Goal: Information Seeking & Learning: Learn about a topic

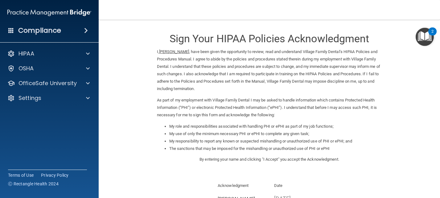
click at [65, 10] on img at bounding box center [49, 12] width 84 height 12
click at [55, 28] on h4 "Compliance" at bounding box center [39, 30] width 43 height 9
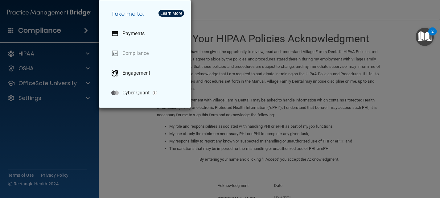
drag, startPoint x: 242, startPoint y: 109, endPoint x: 151, endPoint y: 95, distance: 91.9
click at [242, 109] on div "Take me to: Payments Compliance Engagement Cyber Quant" at bounding box center [220, 99] width 440 height 198
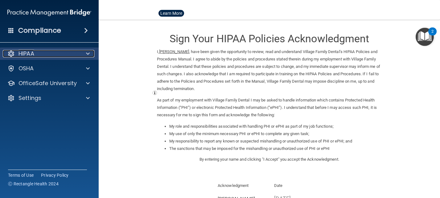
click at [26, 51] on p "HIPAA" at bounding box center [26, 53] width 16 height 7
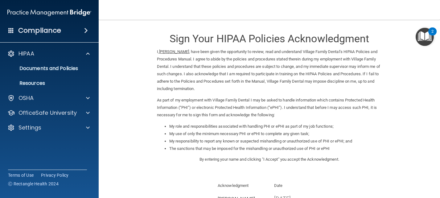
click at [169, 76] on p "I, [PERSON_NAME] , have been given the opportunity to review, read and understa…" at bounding box center [269, 70] width 225 height 44
click at [423, 34] on img "Open Resource Center, 2 new notifications" at bounding box center [425, 37] width 18 height 18
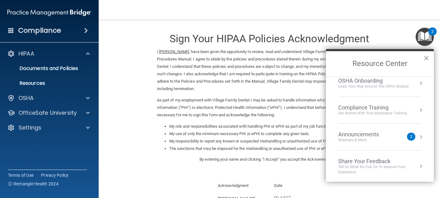
scroll to position [35, 0]
click at [418, 138] on button "Resource Center" at bounding box center [421, 136] width 6 height 6
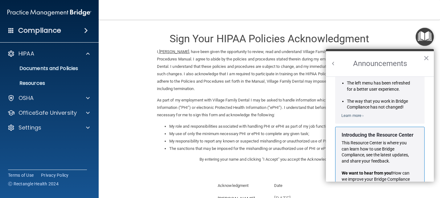
scroll to position [0, 0]
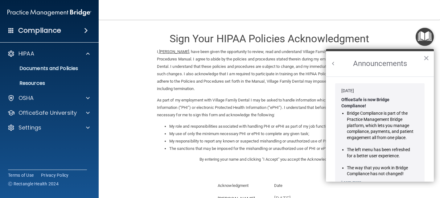
click at [425, 59] on button "×" at bounding box center [426, 58] width 6 height 10
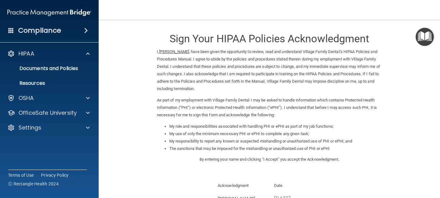
click at [58, 9] on img at bounding box center [49, 12] width 84 height 12
click at [167, 21] on div "Toggle navigation Ashley Meixelsperger ameixelsperger@villagefamilydental.com M…" at bounding box center [269, 99] width 341 height 198
click at [136, 170] on form "Sign Your HIPAA Policies Acknowledgment I, Ashley Meixelsperger , have been giv…" at bounding box center [269, 154] width 317 height 256
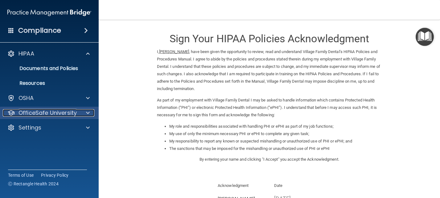
click at [73, 112] on p "OfficeSafe University" at bounding box center [47, 112] width 58 height 7
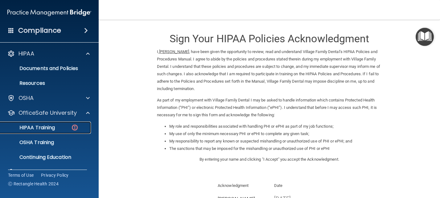
click at [51, 126] on p "HIPAA Training" at bounding box center [29, 128] width 51 height 6
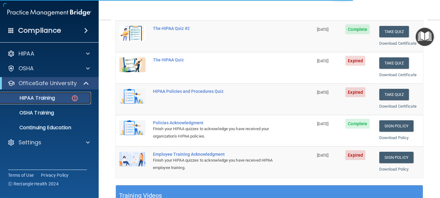
scroll to position [92, 0]
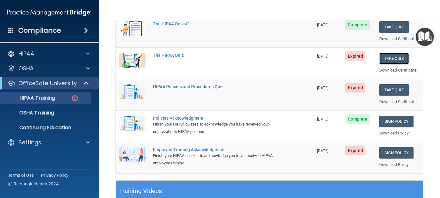
click at [398, 56] on button "Take Quiz" at bounding box center [394, 58] width 30 height 11
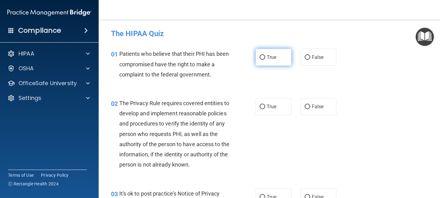
click at [268, 60] on label "True" at bounding box center [274, 57] width 36 height 17
click at [265, 60] on input "True" at bounding box center [263, 57] width 6 height 5
radio input "true"
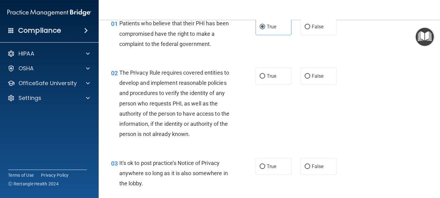
scroll to position [31, 0]
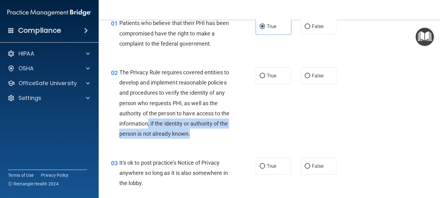
drag, startPoint x: 182, startPoint y: 124, endPoint x: 197, endPoint y: 146, distance: 26.7
click at [197, 139] on div "The Privacy Rule requires covered entities to develop and implement reasonable …" at bounding box center [176, 103] width 115 height 72
click at [260, 75] on input "True" at bounding box center [263, 76] width 6 height 5
radio input "true"
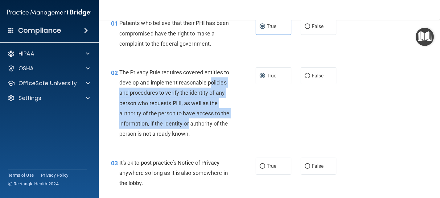
drag, startPoint x: 121, startPoint y: 93, endPoint x: 230, endPoint y: 120, distance: 112.1
click at [230, 120] on div "The Privacy Rule requires covered entities to develop and implement reasonable …" at bounding box center [176, 103] width 115 height 72
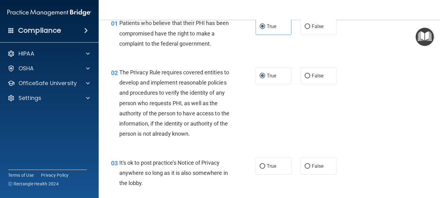
click at [223, 134] on div "The Privacy Rule requires covered entities to develop and implement reasonable …" at bounding box center [176, 103] width 115 height 72
click at [321, 71] on label "False" at bounding box center [319, 75] width 36 height 17
click at [310, 74] on input "False" at bounding box center [308, 76] width 6 height 5
radio input "true"
radio input "false"
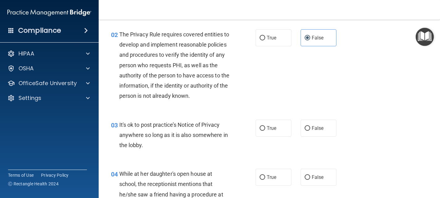
scroll to position [123, 0]
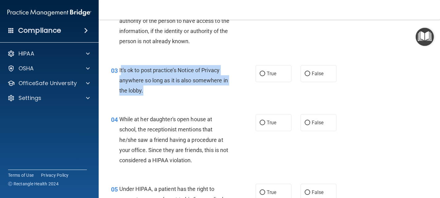
drag, startPoint x: 121, startPoint y: 80, endPoint x: 180, endPoint y: 106, distance: 64.0
click at [180, 99] on div "03 It's ok to post practice’s Notice of Privacy anywhere so long as it is also …" at bounding box center [183, 82] width 163 height 34
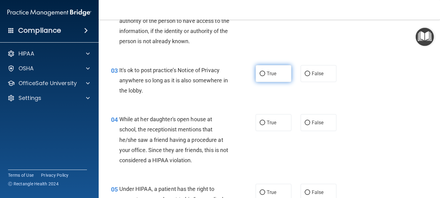
click at [267, 76] on span "True" at bounding box center [272, 74] width 10 height 6
click at [264, 76] on input "True" at bounding box center [263, 74] width 6 height 5
radio input "true"
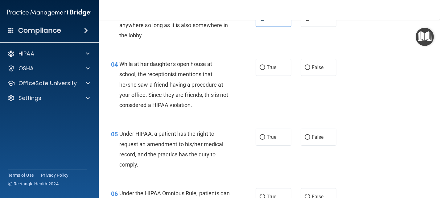
scroll to position [216, 0]
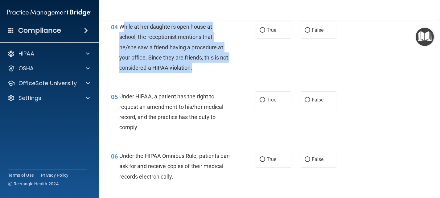
drag, startPoint x: 122, startPoint y: 35, endPoint x: 217, endPoint y: 82, distance: 106.0
click at [217, 73] on div "While at her daughter's open house at school, the receptionist mentions that he…" at bounding box center [176, 47] width 115 height 51
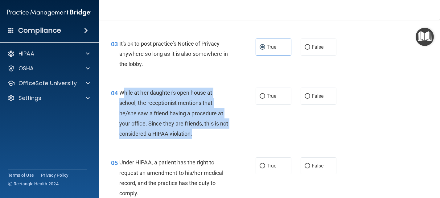
scroll to position [123, 0]
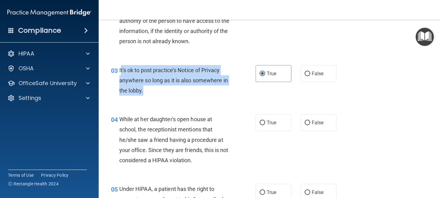
drag, startPoint x: 121, startPoint y: 80, endPoint x: 212, endPoint y: 107, distance: 94.9
click at [212, 99] on div "03 It's ok to post practice’s Notice of Privacy anywhere so long as it is also …" at bounding box center [183, 82] width 163 height 34
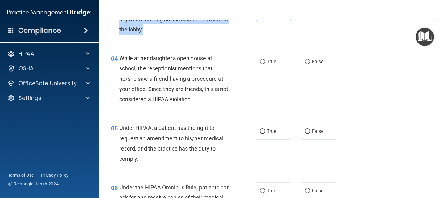
scroll to position [185, 0]
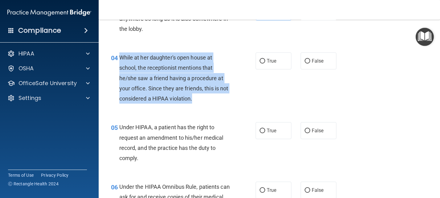
drag, startPoint x: 119, startPoint y: 68, endPoint x: 220, endPoint y: 117, distance: 112.6
click at [220, 107] on div "04 While at her daughter's open house at school, the receptionist mentions that…" at bounding box center [183, 79] width 163 height 54
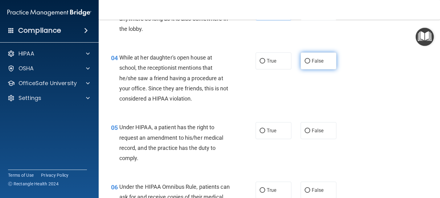
click at [301, 69] on label "False" at bounding box center [319, 60] width 36 height 17
click at [305, 64] on input "False" at bounding box center [308, 61] width 6 height 5
radio input "true"
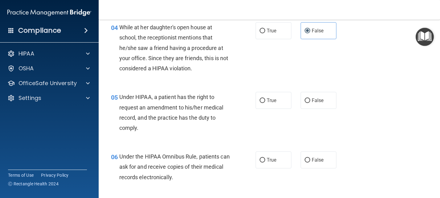
scroll to position [277, 0]
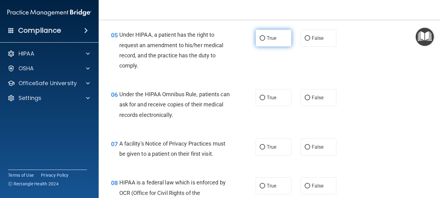
click at [263, 45] on label "True" at bounding box center [274, 38] width 36 height 17
click at [263, 41] on input "True" at bounding box center [263, 38] width 6 height 5
radio input "true"
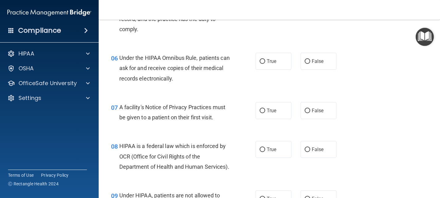
scroll to position [339, 0]
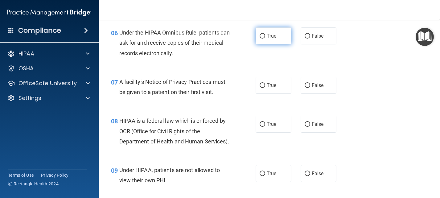
click at [260, 39] on input "True" at bounding box center [263, 36] width 6 height 5
radio input "true"
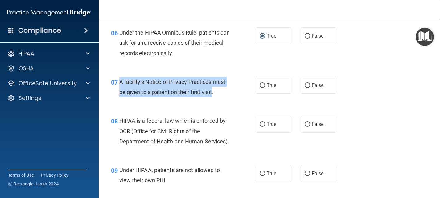
drag, startPoint x: 118, startPoint y: 91, endPoint x: 213, endPoint y: 104, distance: 95.8
click at [213, 100] on div "07 A facility's Notice of Privacy Practices must be given to a patient on their…" at bounding box center [183, 88] width 163 height 23
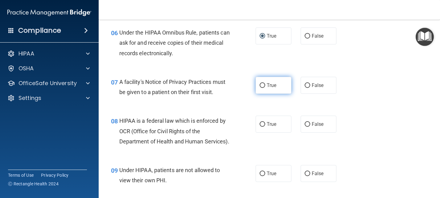
click at [263, 94] on label "True" at bounding box center [274, 85] width 36 height 17
click at [263, 88] on input "True" at bounding box center [263, 85] width 6 height 5
radio input "true"
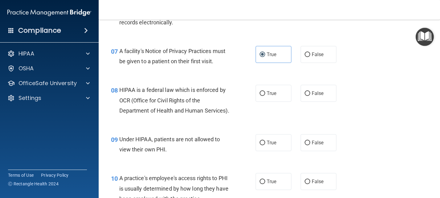
scroll to position [401, 0]
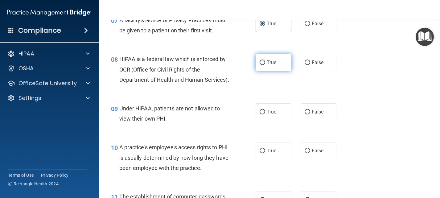
click at [256, 71] on label "True" at bounding box center [274, 62] width 36 height 17
click at [260, 65] on input "True" at bounding box center [263, 62] width 6 height 5
radio input "true"
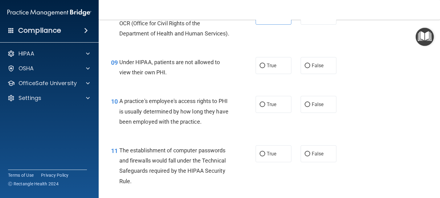
scroll to position [462, 0]
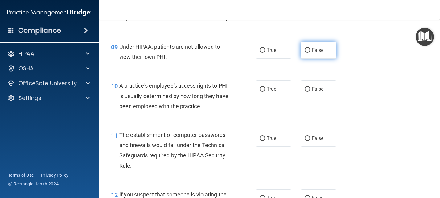
click at [307, 59] on label "False" at bounding box center [319, 50] width 36 height 17
click at [307, 53] on input "False" at bounding box center [308, 50] width 6 height 5
radio input "true"
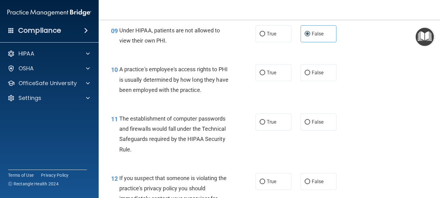
scroll to position [493, 0]
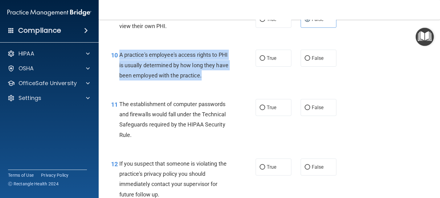
drag, startPoint x: 119, startPoint y: 75, endPoint x: 217, endPoint y: 95, distance: 100.5
click at [217, 80] on div "A practice's employee's access rights to PHI is usually determined by how long …" at bounding box center [176, 65] width 115 height 31
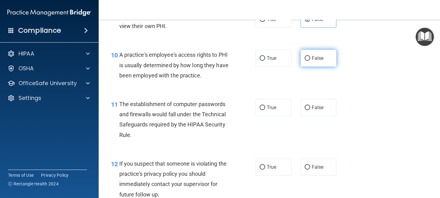
click at [303, 67] on label "False" at bounding box center [319, 58] width 36 height 17
click at [305, 61] on input "False" at bounding box center [308, 58] width 6 height 5
radio input "true"
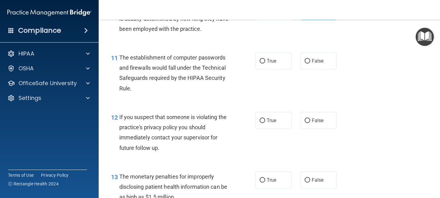
scroll to position [555, 0]
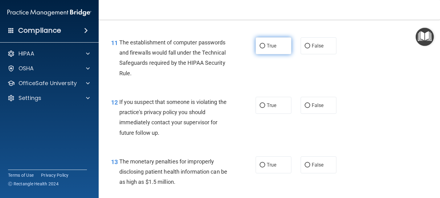
click at [264, 54] on label "True" at bounding box center [274, 45] width 36 height 17
click at [264, 48] on input "True" at bounding box center [263, 46] width 6 height 5
radio input "true"
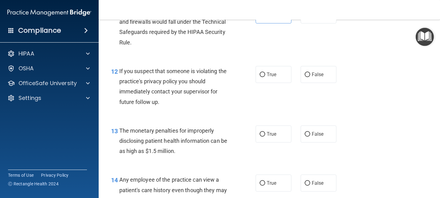
scroll to position [617, 0]
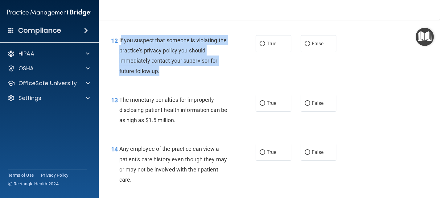
drag, startPoint x: 120, startPoint y: 58, endPoint x: 216, endPoint y: 98, distance: 104.0
click at [216, 79] on div "12 If you suspect that someone is violating the practice's privacy policy you s…" at bounding box center [183, 57] width 163 height 44
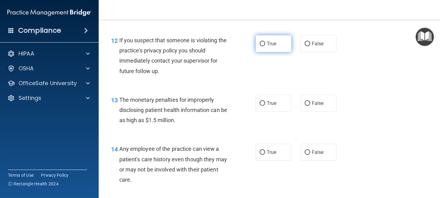
click at [267, 47] on span "True" at bounding box center [272, 44] width 10 height 6
click at [265, 46] on input "True" at bounding box center [263, 44] width 6 height 5
radio input "true"
click at [305, 106] on input "False" at bounding box center [308, 103] width 6 height 5
radio input "true"
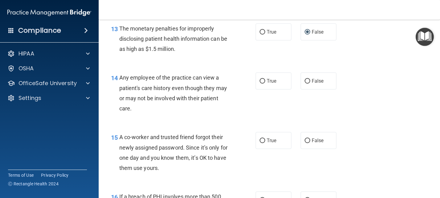
scroll to position [709, 0]
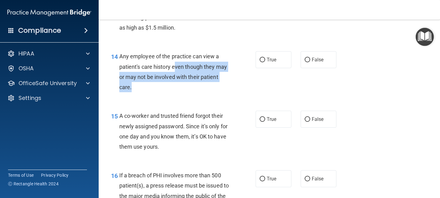
drag, startPoint x: 189, startPoint y: 88, endPoint x: 218, endPoint y: 106, distance: 34.4
click at [218, 92] on div "Any employee of the practice can view a patient's care history even though they…" at bounding box center [176, 71] width 115 height 41
click at [305, 62] on input "False" at bounding box center [308, 60] width 6 height 5
radio input "true"
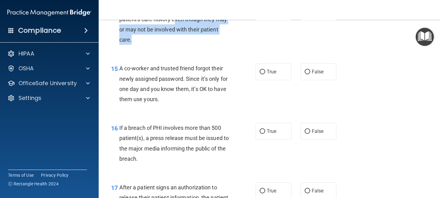
scroll to position [771, 0]
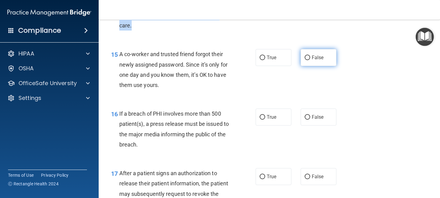
click at [305, 60] on input "False" at bounding box center [308, 57] width 6 height 5
radio input "true"
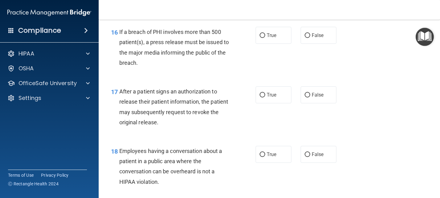
scroll to position [863, 0]
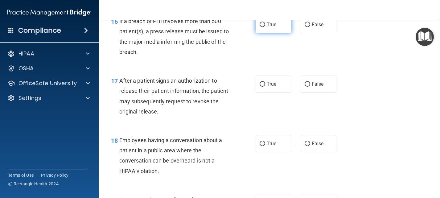
click at [263, 33] on label "True" at bounding box center [274, 24] width 36 height 17
click at [263, 27] on input "True" at bounding box center [263, 25] width 6 height 5
radio input "true"
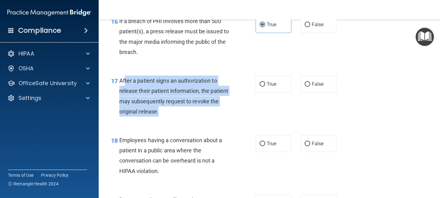
drag, startPoint x: 125, startPoint y: 101, endPoint x: 193, endPoint y: 134, distance: 76.1
click at [193, 117] on div "After a patient signs an authorization to release their patient information, th…" at bounding box center [176, 96] width 115 height 41
click at [261, 87] on input "True" at bounding box center [263, 84] width 6 height 5
radio input "true"
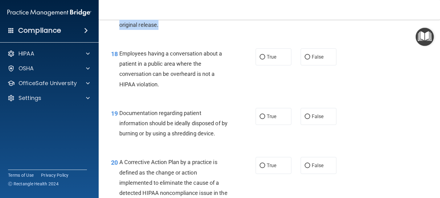
scroll to position [956, 0]
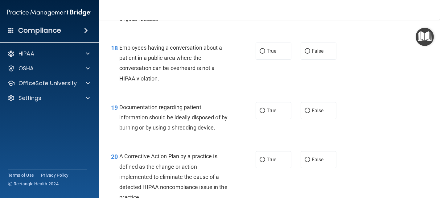
click at [297, 59] on div "True False" at bounding box center [299, 51] width 86 height 17
click at [305, 54] on input "False" at bounding box center [308, 51] width 6 height 5
radio input "true"
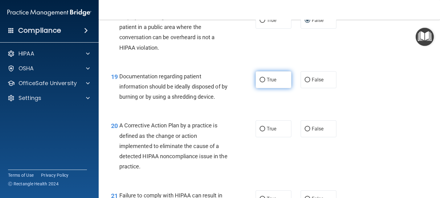
scroll to position [1017, 0]
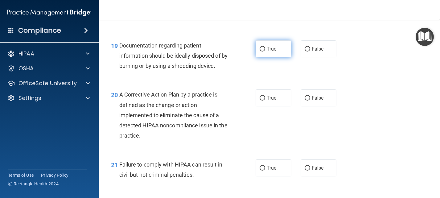
click at [262, 51] on input "True" at bounding box center [263, 49] width 6 height 5
radio input "true"
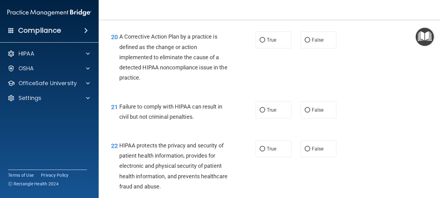
scroll to position [1079, 0]
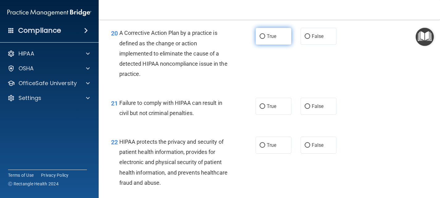
click at [271, 39] on span "True" at bounding box center [272, 36] width 10 height 6
click at [265, 39] on input "True" at bounding box center [263, 36] width 6 height 5
radio input "true"
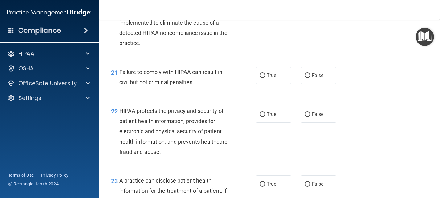
scroll to position [1141, 0]
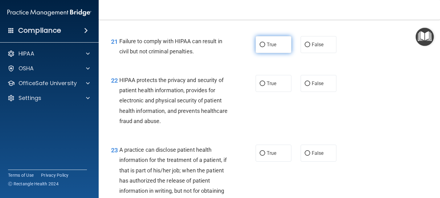
click at [261, 47] on input "True" at bounding box center [263, 45] width 6 height 5
radio input "true"
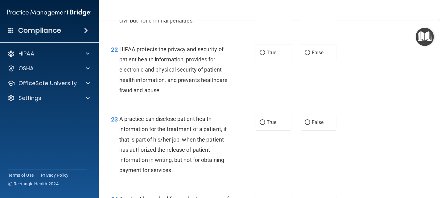
scroll to position [1202, 0]
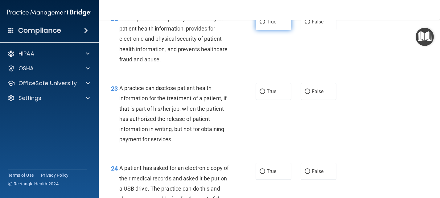
click at [269, 25] on span "True" at bounding box center [272, 22] width 10 height 6
click at [265, 24] on input "True" at bounding box center [263, 22] width 6 height 5
radio input "true"
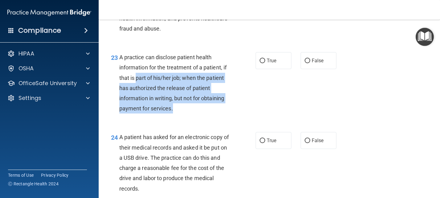
drag, startPoint x: 135, startPoint y: 98, endPoint x: 230, endPoint y: 132, distance: 100.3
click at [230, 113] on div "A practice can disclose patient health information for the treatment of a patie…" at bounding box center [176, 82] width 115 height 61
click at [261, 63] on input "True" at bounding box center [263, 61] width 6 height 5
radio input "true"
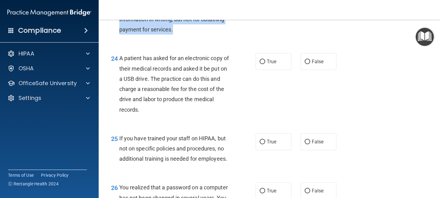
scroll to position [1325, 0]
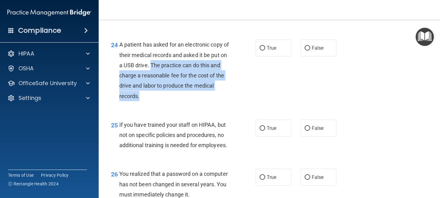
drag, startPoint x: 158, startPoint y: 85, endPoint x: 230, endPoint y: 118, distance: 79.3
click at [230, 101] on div "A patient has asked for an electronic copy of their medical records and asked i…" at bounding box center [176, 69] width 115 height 61
click at [260, 51] on input "True" at bounding box center [263, 48] width 6 height 5
radio input "true"
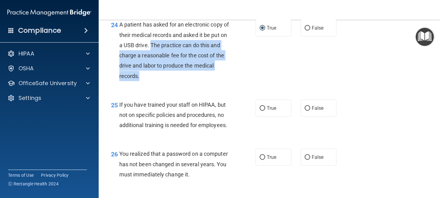
scroll to position [1356, 0]
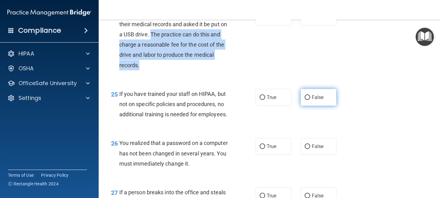
click at [305, 100] on input "False" at bounding box center [308, 97] width 6 height 5
radio input "true"
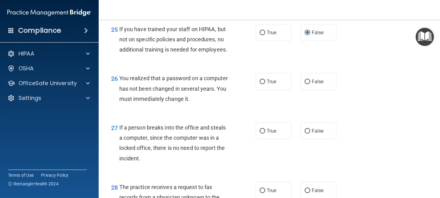
scroll to position [1449, 0]
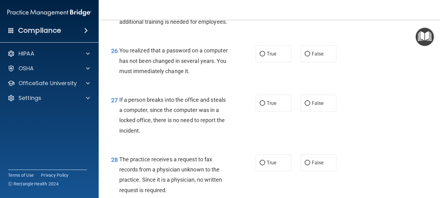
click at [132, 73] on span "You realized that a password on a computer has not been changed in several year…" at bounding box center [173, 60] width 109 height 27
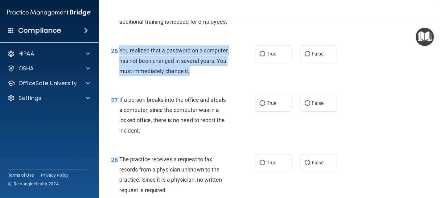
drag, startPoint x: 121, startPoint y: 71, endPoint x: 229, endPoint y: 95, distance: 110.8
click at [229, 76] on div "You realized that a password on a computer has not been changed in several year…" at bounding box center [176, 60] width 115 height 31
click at [261, 56] on input "True" at bounding box center [263, 54] width 6 height 5
radio input "true"
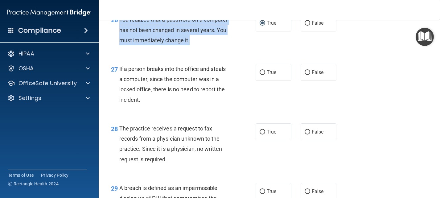
scroll to position [1510, 0]
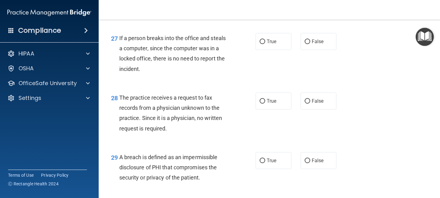
drag, startPoint x: 154, startPoint y: 62, endPoint x: 122, endPoint y: 62, distance: 32.1
click at [154, 62] on div "If a person breaks into the office and steals a computer, since the computer wa…" at bounding box center [176, 53] width 115 height 41
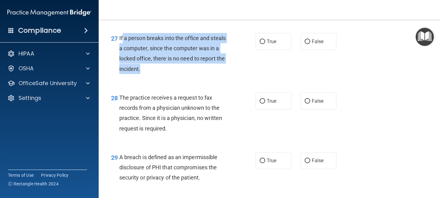
drag, startPoint x: 122, startPoint y: 59, endPoint x: 157, endPoint y: 93, distance: 48.6
click at [157, 74] on div "If a person breaks into the office and steals a computer, since the computer wa…" at bounding box center [176, 53] width 115 height 41
click at [307, 44] on input "False" at bounding box center [308, 41] width 6 height 5
radio input "true"
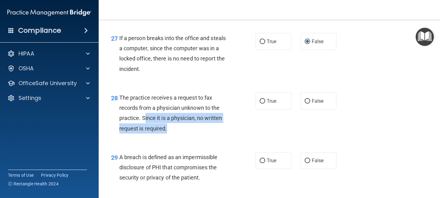
drag, startPoint x: 144, startPoint y: 138, endPoint x: 182, endPoint y: 153, distance: 41.1
click at [182, 133] on div "The practice receives a request to fax records from a physician unknown to the …" at bounding box center [176, 112] width 115 height 41
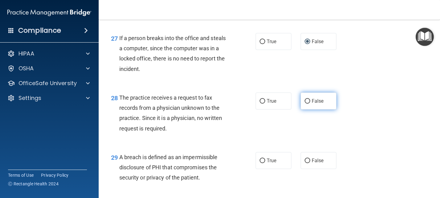
click at [307, 109] on label "False" at bounding box center [319, 100] width 36 height 17
click at [307, 104] on input "False" at bounding box center [308, 101] width 6 height 5
radio input "true"
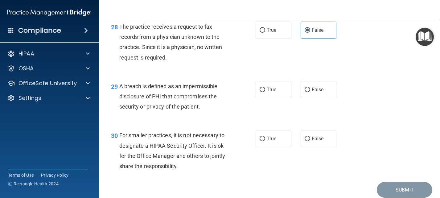
scroll to position [1603, 0]
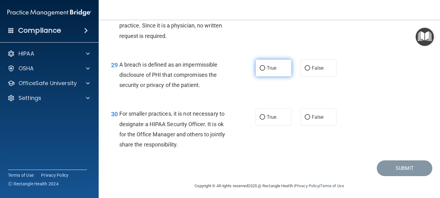
click at [261, 71] on input "True" at bounding box center [263, 68] width 6 height 5
radio input "true"
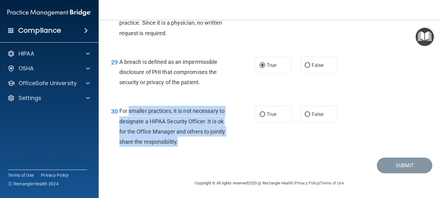
drag, startPoint x: 128, startPoint y: 111, endPoint x: 226, endPoint y: 146, distance: 103.6
click at [226, 146] on div "For smaller practices, it is not necessary to designate a HIPAA Security Office…" at bounding box center [176, 126] width 115 height 41
click at [305, 113] on input "False" at bounding box center [308, 114] width 6 height 5
radio input "true"
click at [394, 170] on button "Submit" at bounding box center [404, 166] width 55 height 16
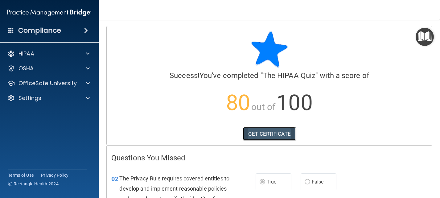
click at [262, 133] on link "GET CERTIFICATE" at bounding box center [269, 134] width 53 height 14
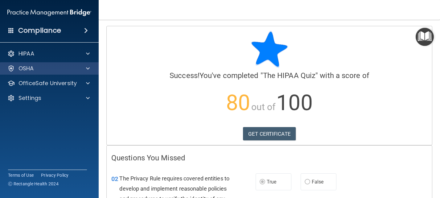
click at [45, 64] on div "OSHA" at bounding box center [49, 68] width 99 height 12
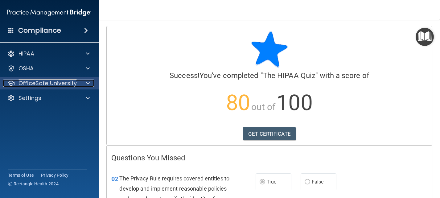
click at [61, 84] on p "OfficeSafe University" at bounding box center [47, 83] width 58 height 7
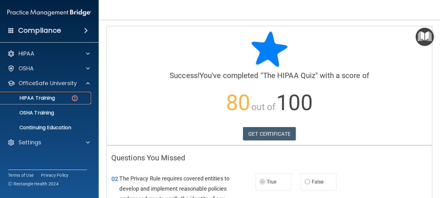
click at [51, 99] on p "HIPAA Training" at bounding box center [29, 98] width 51 height 6
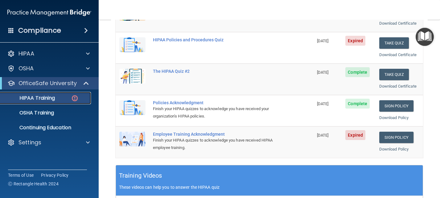
scroll to position [92, 0]
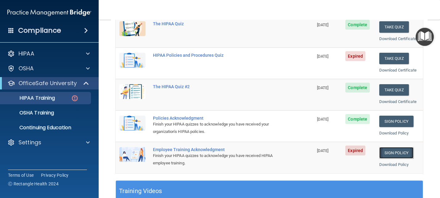
click at [388, 153] on link "Sign Policy" at bounding box center [396, 152] width 34 height 11
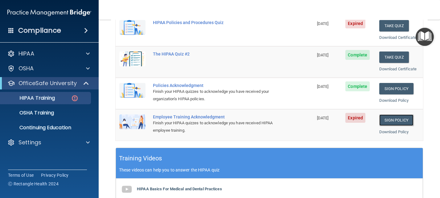
scroll to position [0, 0]
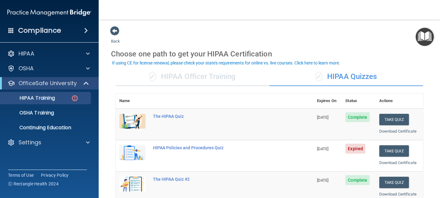
click at [183, 80] on div "✓ HIPAA Officer Training" at bounding box center [193, 77] width 154 height 18
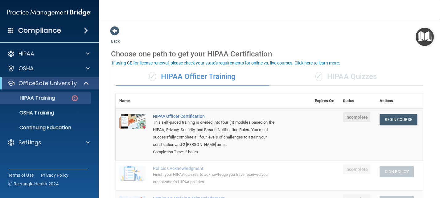
click at [303, 77] on div "✓ HIPAA Quizzes" at bounding box center [346, 77] width 154 height 18
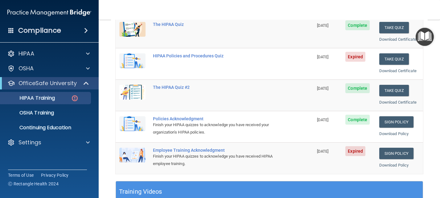
scroll to position [92, 0]
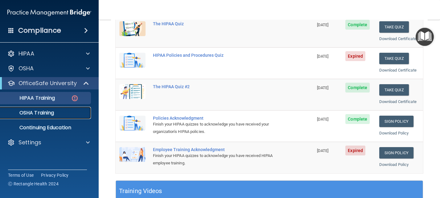
click at [27, 114] on p "OSHA Training" at bounding box center [29, 113] width 50 height 6
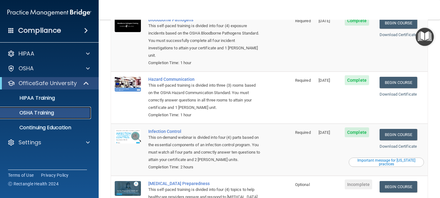
scroll to position [92, 0]
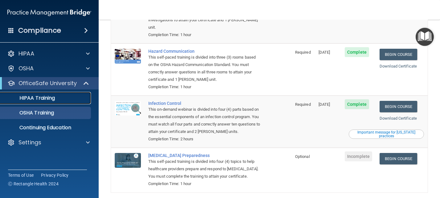
click at [61, 102] on link "HIPAA Training" at bounding box center [42, 98] width 97 height 12
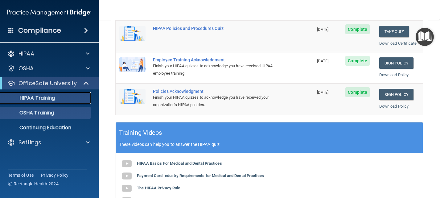
scroll to position [154, 0]
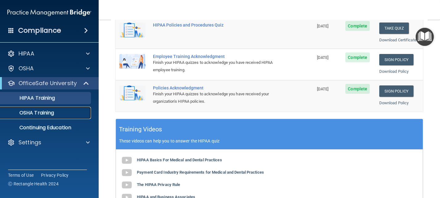
click at [54, 112] on p "OSHA Training" at bounding box center [29, 113] width 50 height 6
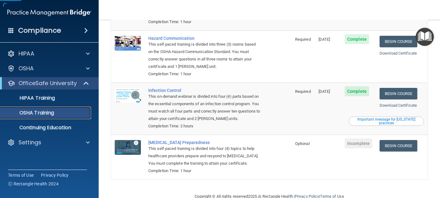
scroll to position [120, 0]
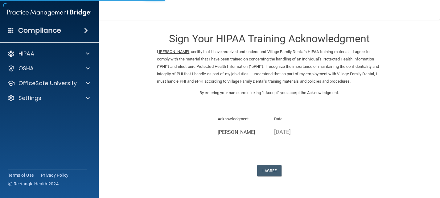
click at [260, 169] on div "Sign Your HIPAA Training Acknowledgment I, [PERSON_NAME] , certify that I have …" at bounding box center [269, 101] width 225 height 150
click at [260, 175] on button "I Agree" at bounding box center [269, 170] width 25 height 11
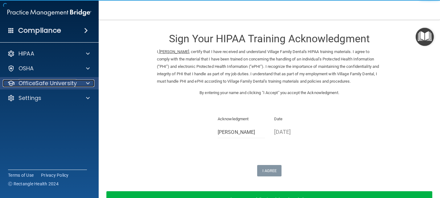
click at [59, 83] on p "OfficeSafe University" at bounding box center [47, 83] width 58 height 7
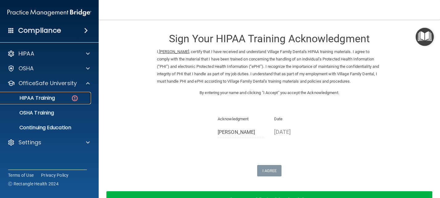
click at [55, 96] on p "HIPAA Training" at bounding box center [29, 98] width 51 height 6
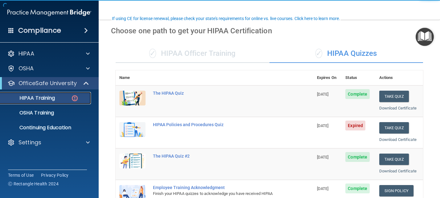
scroll to position [62, 0]
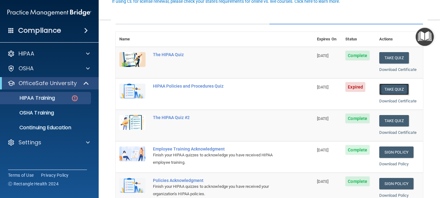
click at [395, 91] on button "Take Quiz" at bounding box center [394, 89] width 30 height 11
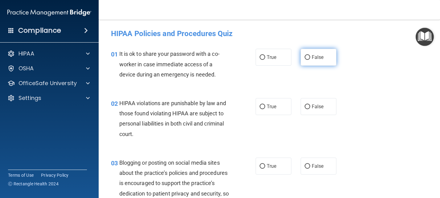
click at [301, 55] on label "False" at bounding box center [319, 57] width 36 height 17
click at [305, 55] on input "False" at bounding box center [308, 57] width 6 height 5
radio input "true"
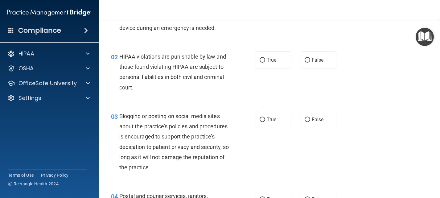
scroll to position [62, 0]
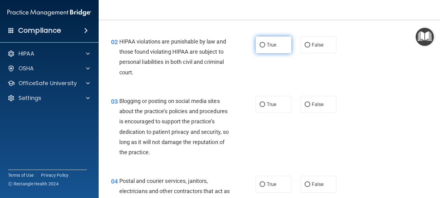
click at [260, 44] on input "True" at bounding box center [263, 45] width 6 height 5
radio input "true"
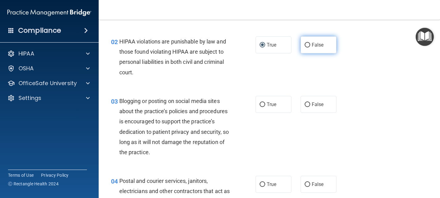
click at [305, 43] on input "False" at bounding box center [308, 45] width 6 height 5
radio input "true"
radio input "false"
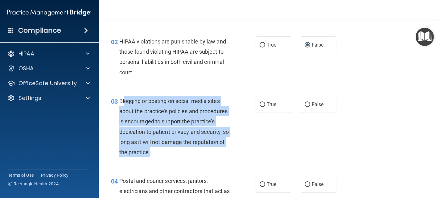
drag, startPoint x: 124, startPoint y: 100, endPoint x: 207, endPoint y: 152, distance: 97.9
click at [207, 152] on div "Blogging or posting on social media sites about the practice’s policies and pro…" at bounding box center [176, 126] width 115 height 61
click at [222, 123] on div "Blogging or posting on social media sites about the practice’s policies and pro…" at bounding box center [176, 126] width 115 height 61
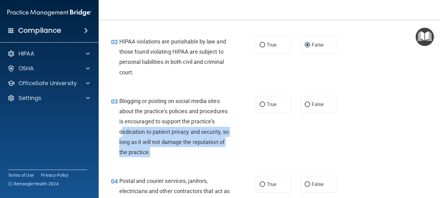
drag, startPoint x: 146, startPoint y: 132, endPoint x: 218, endPoint y: 151, distance: 74.2
click at [218, 151] on div "Blogging or posting on social media sites about the practice’s policies and pro…" at bounding box center [176, 126] width 115 height 61
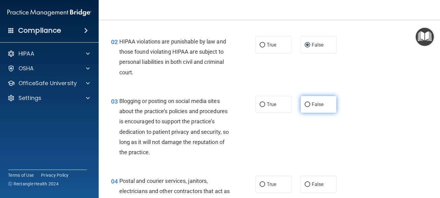
click at [312, 105] on span "False" at bounding box center [318, 104] width 12 height 6
click at [310, 105] on input "False" at bounding box center [308, 104] width 6 height 5
radio input "true"
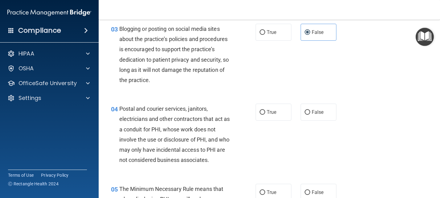
scroll to position [154, 0]
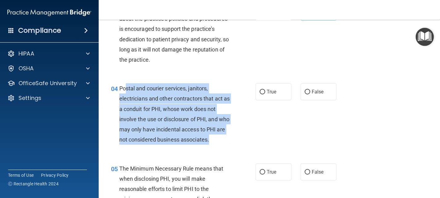
drag, startPoint x: 125, startPoint y: 87, endPoint x: 209, endPoint y: 153, distance: 106.4
click at [217, 145] on div "Postal and courier services, janitors, electricians and other contractors that …" at bounding box center [176, 113] width 115 height 61
click at [172, 110] on span "Postal and courier services, janitors, electricians and other contractors that …" at bounding box center [174, 114] width 111 height 58
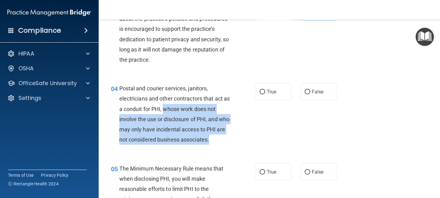
drag, startPoint x: 171, startPoint y: 109, endPoint x: 191, endPoint y: 147, distance: 43.6
click at [191, 145] on div "Postal and courier services, janitors, electricians and other contractors that …" at bounding box center [176, 113] width 115 height 61
click at [218, 142] on div "Postal and courier services, janitors, electricians and other contractors that …" at bounding box center [176, 113] width 115 height 61
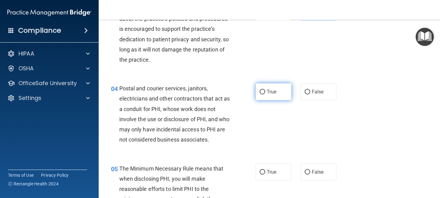
click at [267, 91] on span "True" at bounding box center [272, 92] width 10 height 6
click at [265, 91] on input "True" at bounding box center [263, 92] width 6 height 5
radio input "true"
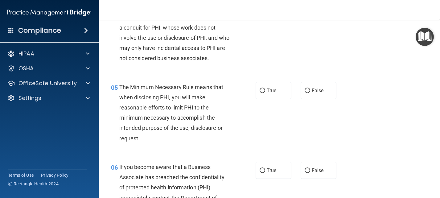
scroll to position [247, 0]
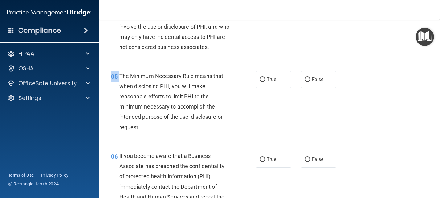
drag, startPoint x: 141, startPoint y: 89, endPoint x: 212, endPoint y: 147, distance: 91.1
click at [212, 143] on div "05 The Minimum Necessary Rule means that when disclosing PHI, you will make rea…" at bounding box center [269, 103] width 326 height 80
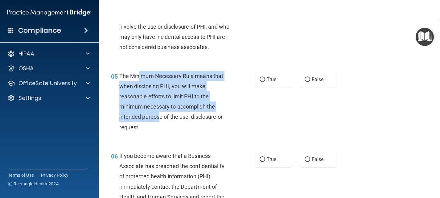
drag, startPoint x: 159, startPoint y: 129, endPoint x: 138, endPoint y: 83, distance: 50.5
click at [138, 83] on span "The Minimum Necessary Rule means that when disclosing PHI, you will make reason…" at bounding box center [171, 102] width 104 height 58
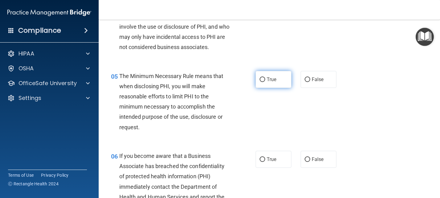
click at [256, 88] on label "True" at bounding box center [274, 79] width 36 height 17
click at [260, 82] on input "True" at bounding box center [263, 79] width 6 height 5
radio input "true"
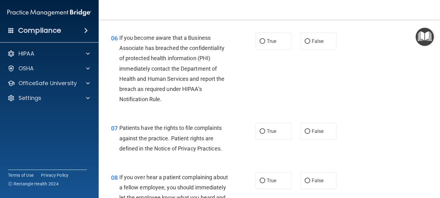
scroll to position [370, 0]
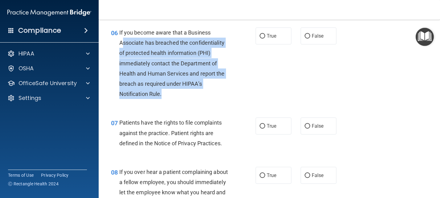
drag, startPoint x: 122, startPoint y: 51, endPoint x: 217, endPoint y: 105, distance: 109.6
click at [218, 99] on div "If you become aware that a Business Associate has breached the confidentiality …" at bounding box center [176, 63] width 115 height 72
click at [195, 99] on div "If you become aware that a Business Associate has breached the confidentiality …" at bounding box center [176, 63] width 115 height 72
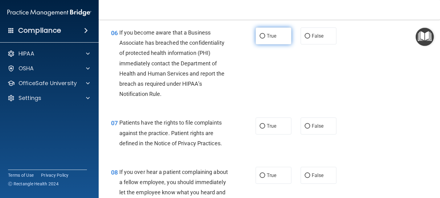
click at [260, 39] on input "True" at bounding box center [263, 36] width 6 height 5
radio input "true"
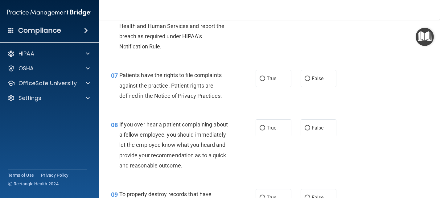
scroll to position [432, 0]
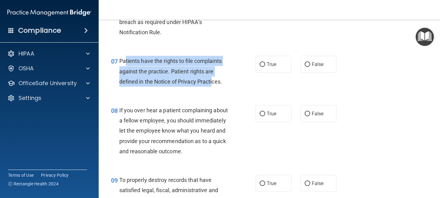
drag, startPoint x: 126, startPoint y: 71, endPoint x: 248, endPoint y: 94, distance: 124.2
click at [217, 90] on div "07 Patients have the rights to file complaints against the practice. Patient ri…" at bounding box center [183, 73] width 163 height 34
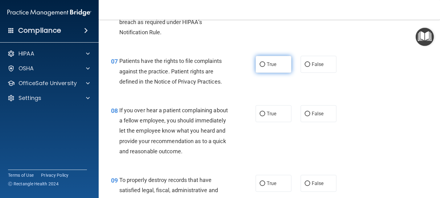
click at [268, 67] on span "True" at bounding box center [272, 64] width 10 height 6
click at [265, 67] on input "True" at bounding box center [263, 64] width 6 height 5
radio input "true"
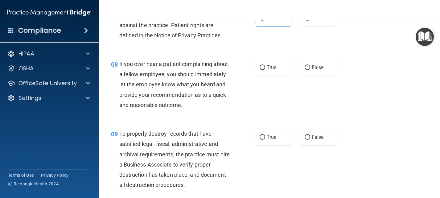
scroll to position [493, 0]
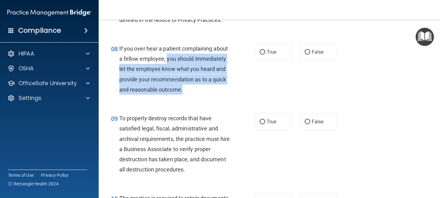
drag, startPoint x: 183, startPoint y: 68, endPoint x: 209, endPoint y: 115, distance: 54.4
click at [209, 95] on div "If you over hear a patient complaining about a fellow employee, you should imme…" at bounding box center [176, 68] width 115 height 51
click at [260, 55] on input "True" at bounding box center [263, 52] width 6 height 5
radio input "true"
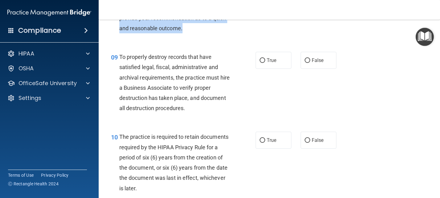
scroll to position [555, 0]
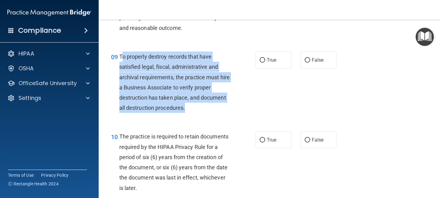
drag, startPoint x: 122, startPoint y: 76, endPoint x: 217, endPoint y: 136, distance: 111.6
click at [217, 116] on div "09 To properly destroy records that have satisfied legal, fiscal, administrativ…" at bounding box center [183, 83] width 163 height 64
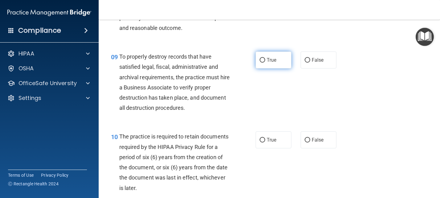
click at [263, 68] on label "True" at bounding box center [274, 59] width 36 height 17
click at [263, 63] on input "True" at bounding box center [263, 60] width 6 height 5
radio input "true"
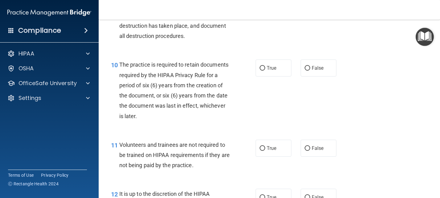
scroll to position [647, 0]
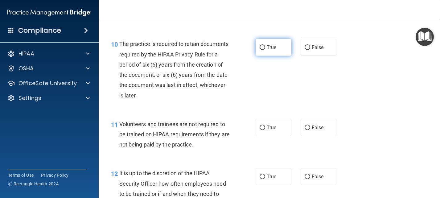
click at [262, 50] on input "True" at bounding box center [263, 47] width 6 height 5
radio input "true"
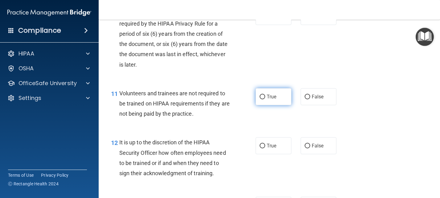
scroll to position [709, 0]
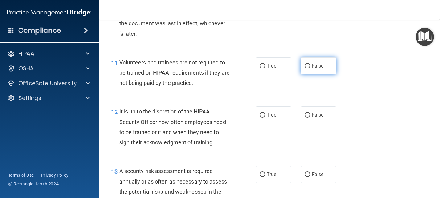
click at [326, 74] on label "False" at bounding box center [319, 65] width 36 height 17
click at [310, 68] on input "False" at bounding box center [308, 66] width 6 height 5
radio input "true"
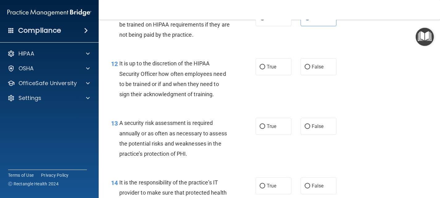
scroll to position [771, 0]
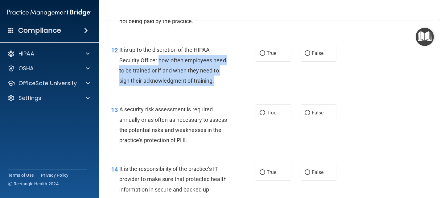
drag, startPoint x: 160, startPoint y: 80, endPoint x: 237, endPoint y: 110, distance: 82.4
click at [237, 96] on div "12 It is up to the discretion of the HIPAA Security Officer how often employees…" at bounding box center [269, 66] width 326 height 59
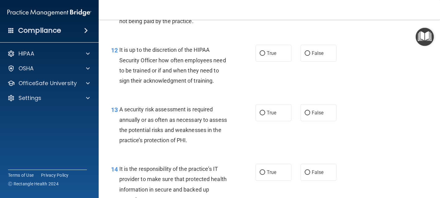
click at [164, 86] on div "It is up to the discretion of the HIPAA Security Officer how often employees ne…" at bounding box center [176, 65] width 115 height 41
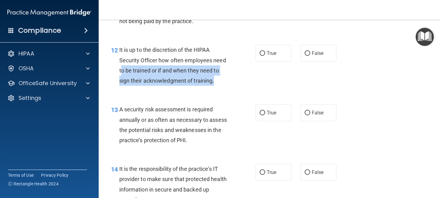
drag, startPoint x: 121, startPoint y: 90, endPoint x: 218, endPoint y: 97, distance: 96.7
click at [218, 86] on div "It is up to the discretion of the HIPAA Security Officer how often employees ne…" at bounding box center [176, 65] width 115 height 41
click at [305, 56] on input "False" at bounding box center [308, 53] width 6 height 5
radio input "true"
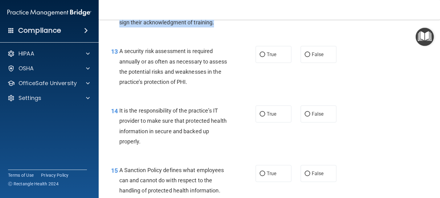
scroll to position [832, 0]
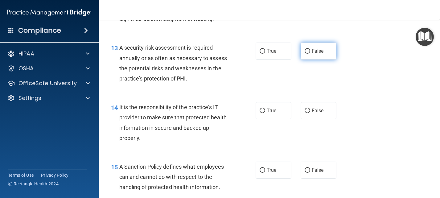
click at [308, 59] on label "False" at bounding box center [319, 51] width 36 height 17
click at [308, 54] on input "False" at bounding box center [308, 51] width 6 height 5
radio input "true"
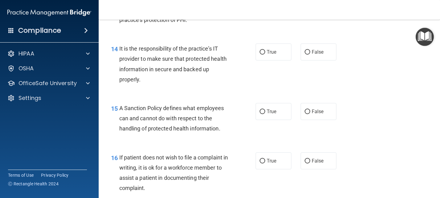
scroll to position [894, 0]
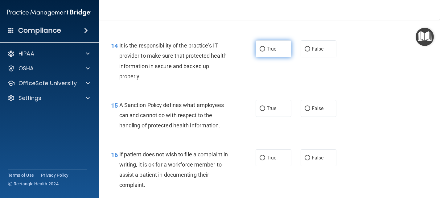
click at [260, 51] on input "True" at bounding box center [263, 49] width 6 height 5
radio input "true"
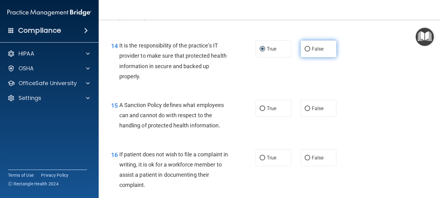
click at [306, 51] on input "False" at bounding box center [308, 49] width 6 height 5
radio input "true"
radio input "false"
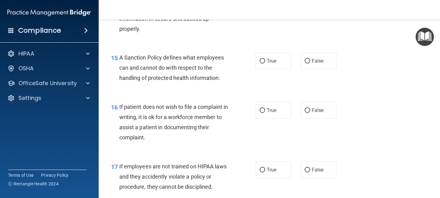
scroll to position [956, 0]
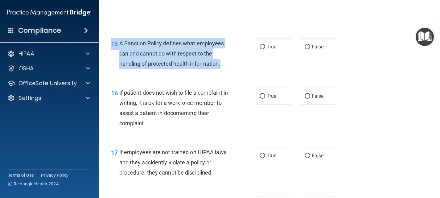
drag, startPoint x: 150, startPoint y: 58, endPoint x: 225, endPoint y: 93, distance: 82.2
click at [231, 80] on div "15 A Sanction Policy defines what employees can and cannot do with respect to t…" at bounding box center [269, 55] width 326 height 49
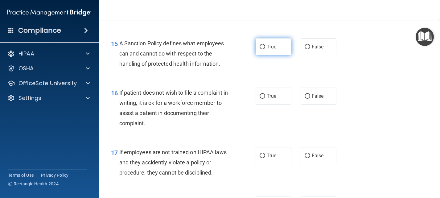
click at [274, 50] on span "True" at bounding box center [272, 47] width 10 height 6
click at [265, 49] on input "True" at bounding box center [263, 47] width 6 height 5
radio input "true"
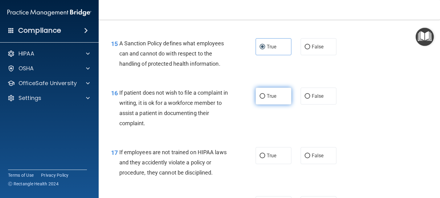
click at [273, 99] on span "True" at bounding box center [272, 96] width 10 height 6
click at [265, 99] on input "True" at bounding box center [263, 96] width 6 height 5
radio input "true"
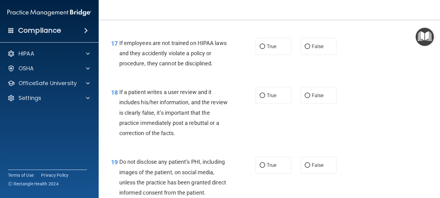
scroll to position [1079, 0]
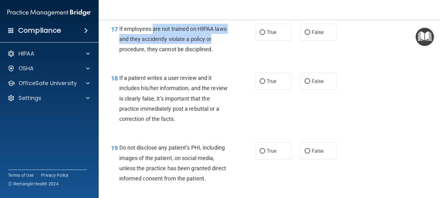
drag, startPoint x: 154, startPoint y: 47, endPoint x: 238, endPoint y: 62, distance: 85.4
click at [238, 58] on div "17 If employees are not trained on HIPAA laws and they accidently violate a pol…" at bounding box center [183, 41] width 163 height 34
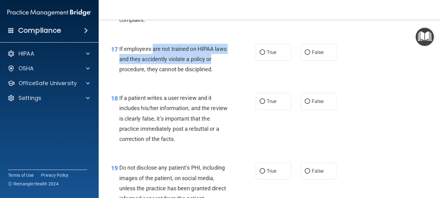
scroll to position [1048, 0]
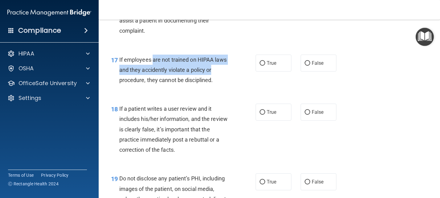
click at [305, 6] on input "False" at bounding box center [308, 4] width 6 height 5
radio input "true"
radio input "false"
click at [137, 83] on span "If employees are not trained on HIPAA laws and they accidently violate a policy…" at bounding box center [172, 69] width 107 height 27
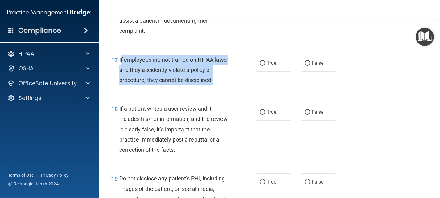
drag, startPoint x: 121, startPoint y: 79, endPoint x: 215, endPoint y: 103, distance: 96.6
click at [215, 85] on div "If employees are not trained on HIPAA laws and they accidently violate a policy…" at bounding box center [176, 70] width 115 height 31
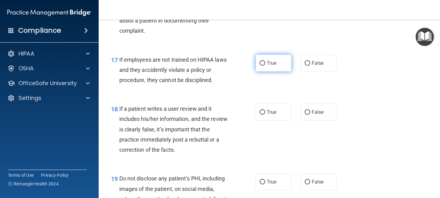
click at [274, 66] on span "True" at bounding box center [272, 63] width 10 height 6
click at [265, 66] on input "True" at bounding box center [263, 63] width 6 height 5
radio input "true"
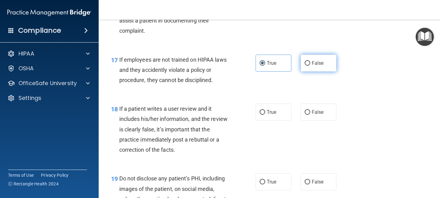
click at [312, 66] on span "False" at bounding box center [318, 63] width 12 height 6
click at [310, 66] on input "False" at bounding box center [308, 63] width 6 height 5
radio input "true"
radio input "false"
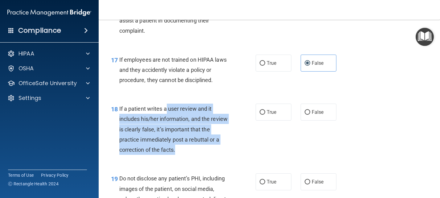
drag, startPoint x: 165, startPoint y: 129, endPoint x: 217, endPoint y: 169, distance: 65.0
click at [217, 155] on div "If a patient writes a user review and it includes his/her information, and the …" at bounding box center [176, 129] width 115 height 51
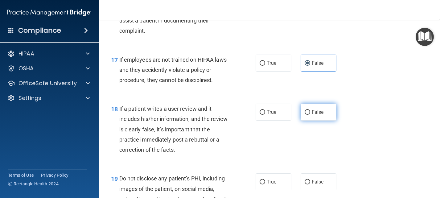
click at [312, 115] on span "False" at bounding box center [318, 112] width 12 height 6
click at [309, 115] on input "False" at bounding box center [308, 112] width 6 height 5
radio input "true"
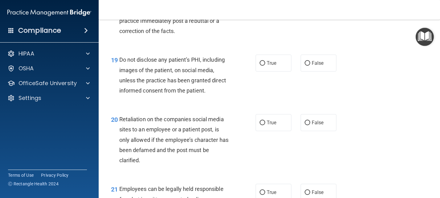
scroll to position [1171, 0]
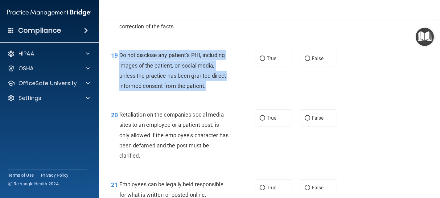
drag, startPoint x: 120, startPoint y: 75, endPoint x: 220, endPoint y: 107, distance: 105.7
click at [220, 91] on div "Do not disclose any patient’s PHI, including images of the patient, on social m…" at bounding box center [176, 70] width 115 height 41
click at [260, 61] on input "True" at bounding box center [263, 58] width 6 height 5
radio input "true"
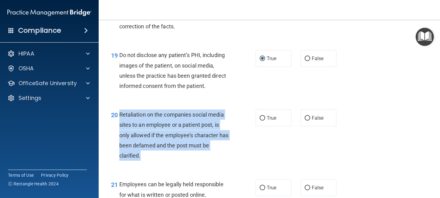
drag, startPoint x: 119, startPoint y: 135, endPoint x: 228, endPoint y: 176, distance: 116.4
click at [230, 161] on div "Retaliation on the companies social media sites to an employee or a patient pos…" at bounding box center [176, 134] width 115 height 51
click at [152, 134] on span "Retaliation on the companies social media sites to an employee or a patient pos…" at bounding box center [173, 134] width 109 height 47
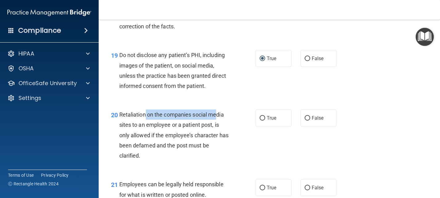
drag, startPoint x: 145, startPoint y: 135, endPoint x: 217, endPoint y: 134, distance: 71.5
click at [217, 134] on span "Retaliation on the companies social media sites to an employee or a patient pos…" at bounding box center [173, 134] width 109 height 47
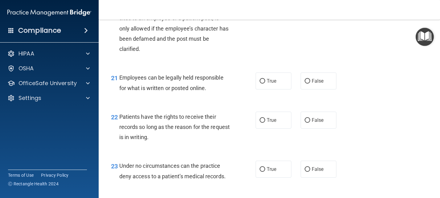
scroll to position [1264, 0]
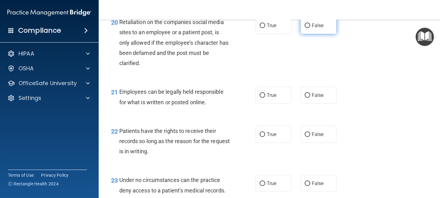
click at [307, 34] on label "False" at bounding box center [319, 25] width 36 height 17
click at [307, 28] on input "False" at bounding box center [308, 25] width 6 height 5
radio input "true"
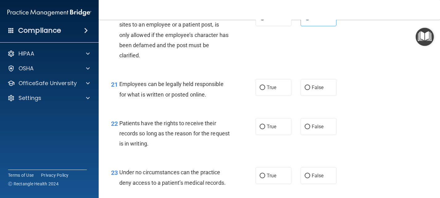
scroll to position [1295, 0]
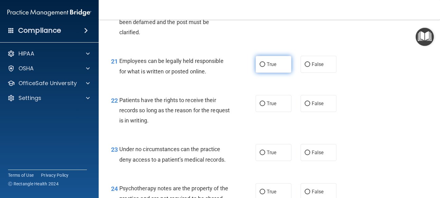
click at [259, 73] on label "True" at bounding box center [274, 64] width 36 height 17
click at [260, 67] on input "True" at bounding box center [263, 64] width 6 height 5
radio input "true"
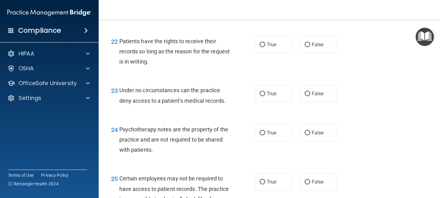
scroll to position [1356, 0]
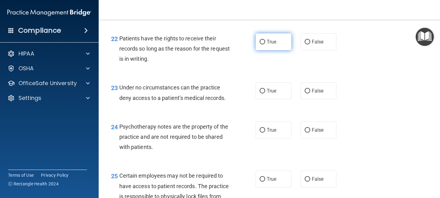
click at [263, 50] on label "True" at bounding box center [274, 41] width 36 height 17
click at [263, 44] on input "True" at bounding box center [263, 42] width 6 height 5
radio input "true"
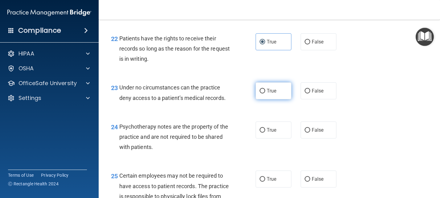
scroll to position [1387, 0]
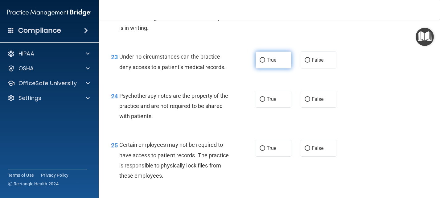
click at [256, 68] on label "True" at bounding box center [274, 59] width 36 height 17
click at [260, 63] on input "True" at bounding box center [263, 60] width 6 height 5
radio input "true"
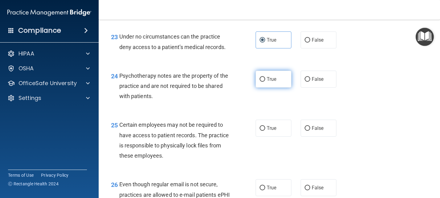
scroll to position [1418, 0]
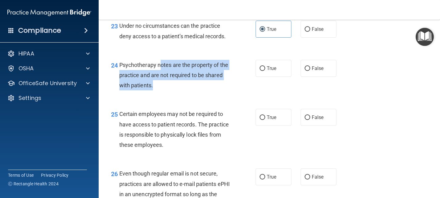
drag, startPoint x: 159, startPoint y: 85, endPoint x: 173, endPoint y: 104, distance: 24.0
click at [173, 91] on div "Psychotherapy notes are the property of the practice and are not required to be…" at bounding box center [176, 75] width 115 height 31
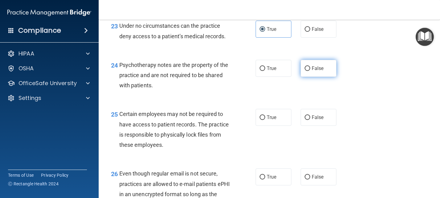
click at [319, 71] on span "False" at bounding box center [318, 68] width 12 height 6
click at [310, 71] on input "False" at bounding box center [308, 68] width 6 height 5
radio input "true"
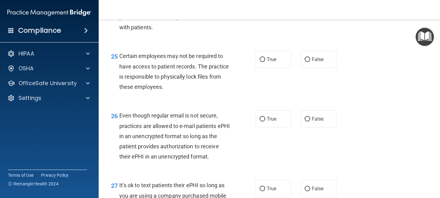
scroll to position [1480, 0]
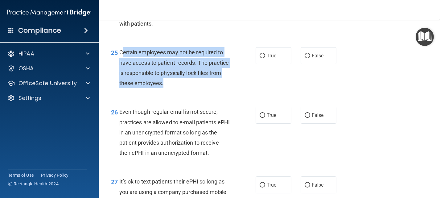
drag, startPoint x: 122, startPoint y: 74, endPoint x: 207, endPoint y: 111, distance: 93.3
click at [207, 91] on div "25 Certain employees may not be required to have access to patient records. The…" at bounding box center [183, 69] width 163 height 44
click at [260, 58] on input "True" at bounding box center [263, 56] width 6 height 5
radio input "true"
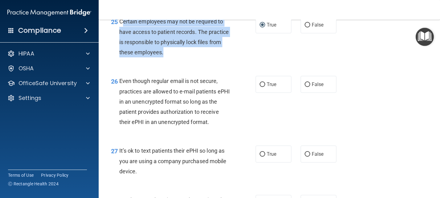
scroll to position [1541, 0]
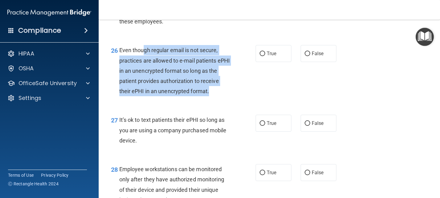
drag, startPoint x: 155, startPoint y: 70, endPoint x: 214, endPoint y: 127, distance: 81.8
click at [214, 96] on div "Even though regular email is not secure, practices are allowed to e-mail patien…" at bounding box center [176, 70] width 115 height 51
click at [305, 56] on input "False" at bounding box center [308, 53] width 6 height 5
radio input "true"
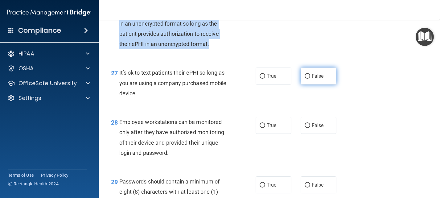
scroll to position [1603, 0]
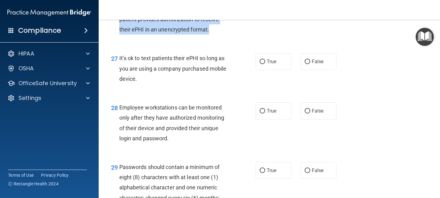
drag, startPoint x: 117, startPoint y: 89, endPoint x: 157, endPoint y: 113, distance: 46.7
click at [157, 87] on div "27 It’s ok to text patients their ePHI so long as you are using a company purch…" at bounding box center [183, 70] width 163 height 34
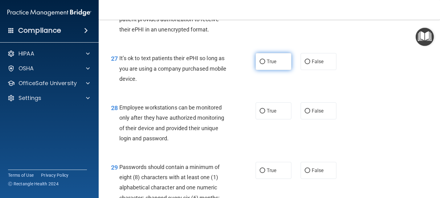
click at [270, 64] on span "True" at bounding box center [272, 62] width 10 height 6
click at [265, 64] on input "True" at bounding box center [263, 61] width 6 height 5
radio input "true"
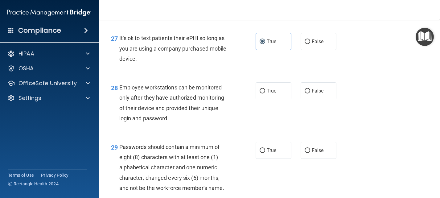
scroll to position [1634, 0]
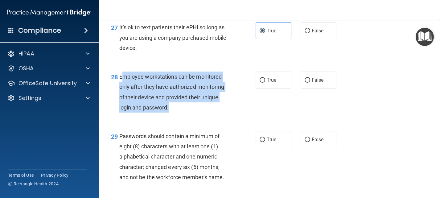
drag, startPoint x: 121, startPoint y: 106, endPoint x: 171, endPoint y: 141, distance: 60.7
click at [171, 113] on div "Employee workstations can be monitored only after they have authorized monitori…" at bounding box center [176, 92] width 115 height 41
click at [305, 83] on input "False" at bounding box center [308, 80] width 6 height 5
radio input "true"
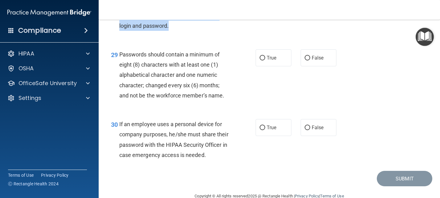
scroll to position [1726, 0]
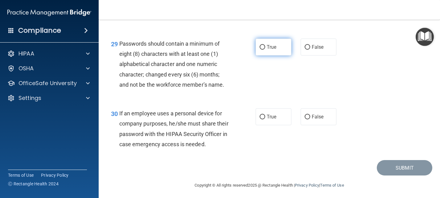
click at [267, 50] on span "True" at bounding box center [272, 47] width 10 height 6
click at [264, 50] on input "True" at bounding box center [263, 47] width 6 height 5
radio input "true"
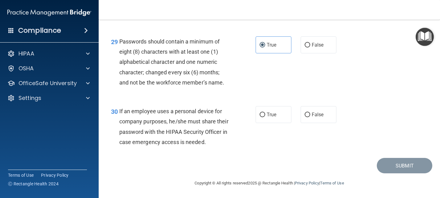
scroll to position [1769, 0]
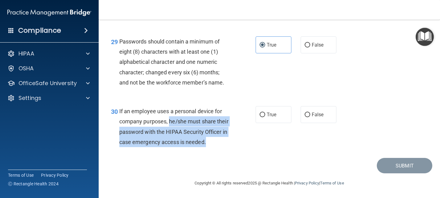
drag, startPoint x: 170, startPoint y: 110, endPoint x: 182, endPoint y: 138, distance: 30.5
click at [182, 138] on div "If an employee uses a personal device for company purposes, he/she must share t…" at bounding box center [176, 126] width 115 height 41
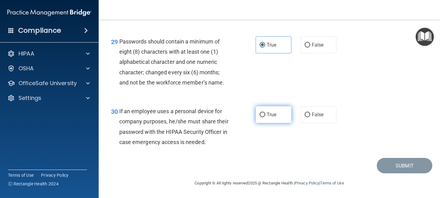
click at [260, 113] on input "True" at bounding box center [263, 115] width 6 height 5
radio input "true"
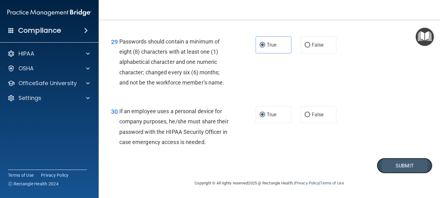
click at [418, 167] on button "Submit" at bounding box center [404, 166] width 55 height 16
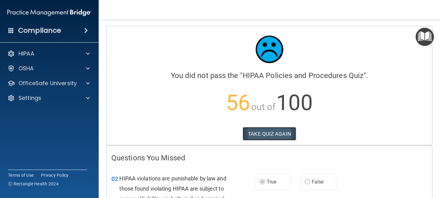
click at [268, 131] on button "TAKE QUIZ AGAIN" at bounding box center [269, 134] width 53 height 14
click at [267, 131] on button "TAKE QUIZ AGAIN" at bounding box center [269, 134] width 53 height 14
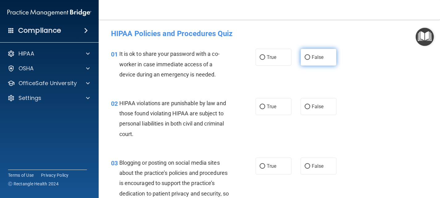
click at [312, 54] on span "False" at bounding box center [318, 57] width 12 height 6
click at [310, 55] on input "False" at bounding box center [308, 57] width 6 height 5
radio input "true"
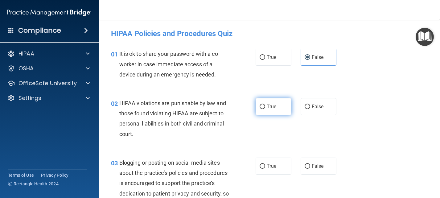
click at [261, 108] on input "True" at bounding box center [263, 106] width 6 height 5
radio input "true"
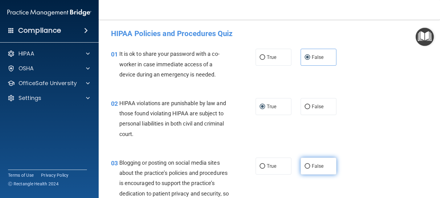
click at [306, 164] on input "False" at bounding box center [308, 166] width 6 height 5
radio input "true"
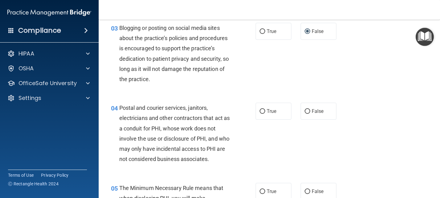
scroll to position [154, 0]
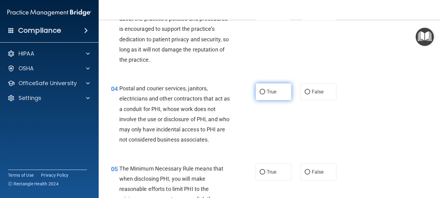
click at [262, 90] on input "True" at bounding box center [263, 92] width 6 height 5
radio input "true"
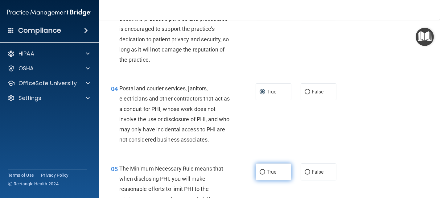
click at [260, 174] on input "True" at bounding box center [263, 172] width 6 height 5
radio input "true"
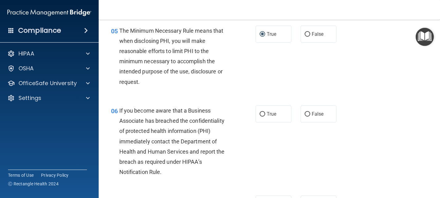
scroll to position [308, 0]
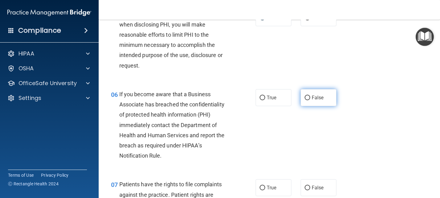
click at [305, 100] on input "False" at bounding box center [308, 98] width 6 height 5
radio input "true"
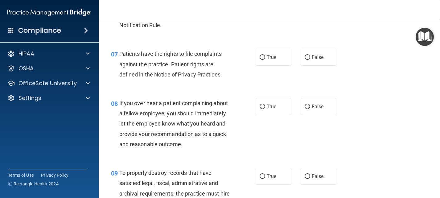
scroll to position [432, 0]
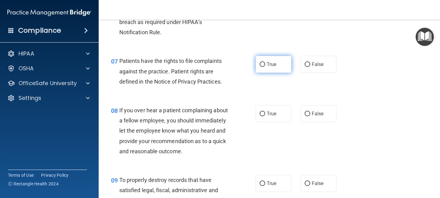
click at [259, 73] on label "True" at bounding box center [274, 64] width 36 height 17
click at [260, 67] on input "True" at bounding box center [263, 64] width 6 height 5
radio input "true"
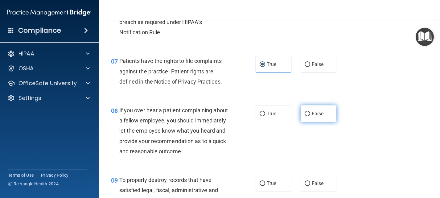
click at [305, 116] on input "False" at bounding box center [308, 114] width 6 height 5
radio input "true"
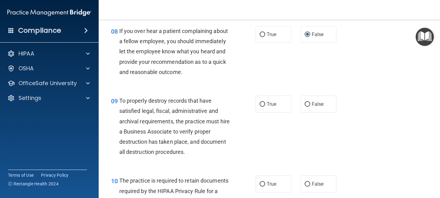
scroll to position [524, 0]
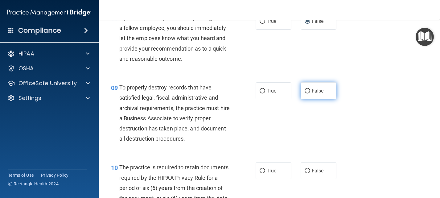
click at [303, 99] on label "False" at bounding box center [319, 90] width 36 height 17
click at [305, 93] on input "False" at bounding box center [308, 91] width 6 height 5
radio input "true"
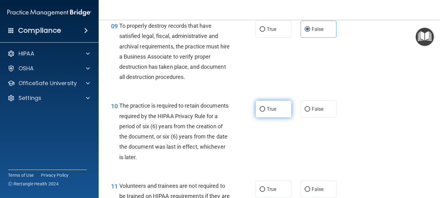
click at [260, 112] on input "True" at bounding box center [263, 109] width 6 height 5
radio input "true"
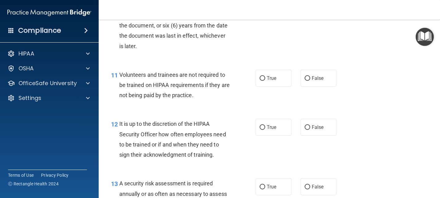
scroll to position [709, 0]
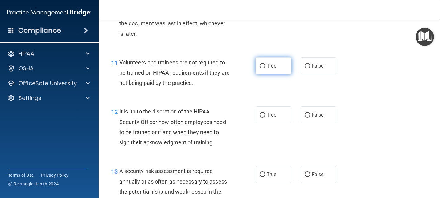
click at [266, 74] on label "True" at bounding box center [274, 65] width 36 height 17
click at [265, 68] on input "True" at bounding box center [263, 66] width 6 height 5
radio input "true"
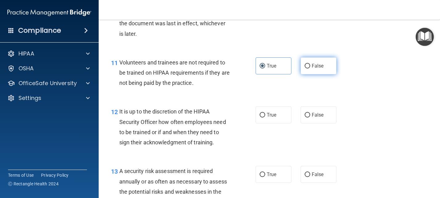
click at [314, 69] on span "False" at bounding box center [318, 66] width 12 height 6
click at [310, 68] on input "False" at bounding box center [308, 66] width 6 height 5
radio input "true"
radio input "false"
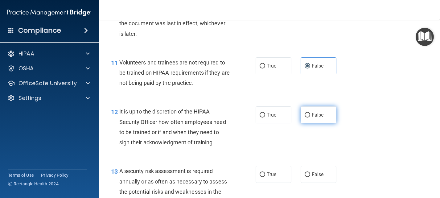
click at [313, 118] on span "False" at bounding box center [318, 115] width 12 height 6
click at [310, 117] on input "False" at bounding box center [308, 115] width 6 height 5
radio input "true"
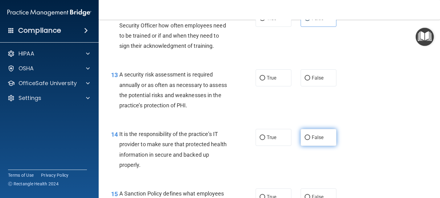
scroll to position [832, 0]
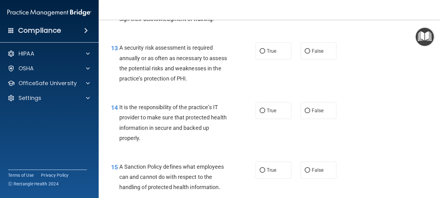
click at [263, 63] on div "13 A security risk assessment is required annually or as often as necessary to …" at bounding box center [269, 64] width 326 height 59
click at [263, 59] on label "True" at bounding box center [274, 51] width 36 height 17
click at [263, 54] on input "True" at bounding box center [263, 51] width 6 height 5
radio input "true"
click at [313, 113] on span "False" at bounding box center [318, 111] width 12 height 6
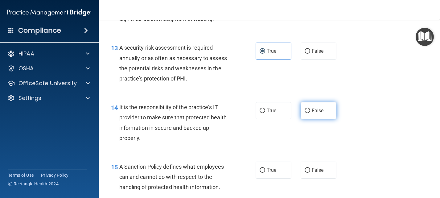
click at [310, 113] on input "False" at bounding box center [308, 111] width 6 height 5
radio input "true"
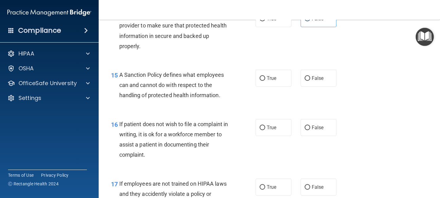
scroll to position [925, 0]
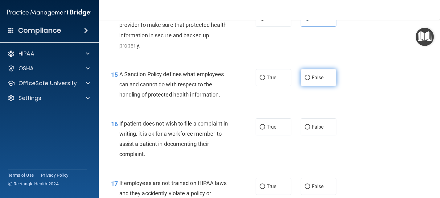
click at [308, 86] on label "False" at bounding box center [319, 77] width 36 height 17
click at [308, 80] on input "False" at bounding box center [308, 78] width 6 height 5
radio input "true"
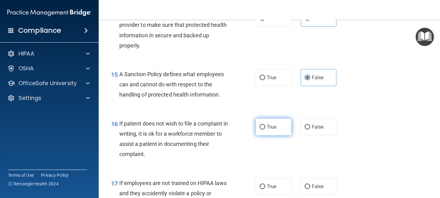
click at [267, 130] on span "True" at bounding box center [272, 127] width 10 height 6
click at [264, 129] on input "True" at bounding box center [263, 127] width 6 height 5
radio input "true"
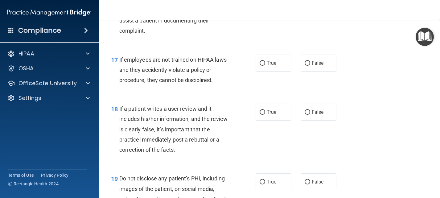
scroll to position [1079, 0]
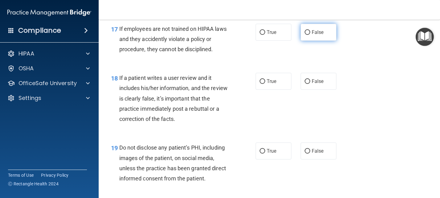
click at [312, 35] on span "False" at bounding box center [318, 32] width 12 height 6
click at [309, 35] on input "False" at bounding box center [308, 32] width 6 height 5
radio input "true"
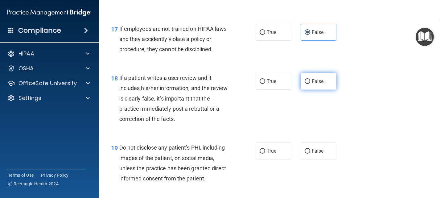
click at [312, 84] on span "False" at bounding box center [318, 81] width 12 height 6
click at [310, 84] on input "False" at bounding box center [308, 81] width 6 height 5
radio input "true"
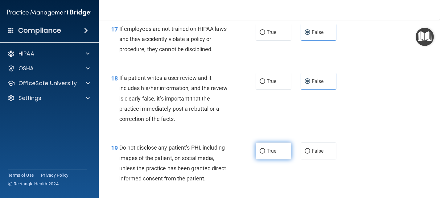
click at [268, 154] on span "True" at bounding box center [272, 151] width 10 height 6
click at [265, 154] on input "True" at bounding box center [263, 151] width 6 height 5
radio input "true"
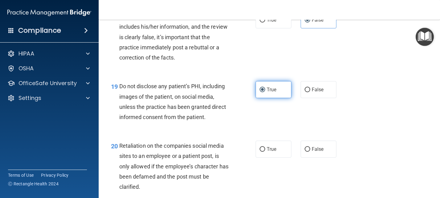
scroll to position [1141, 0]
click at [314, 157] on label "False" at bounding box center [319, 148] width 36 height 17
click at [310, 151] on input "False" at bounding box center [308, 149] width 6 height 5
radio input "true"
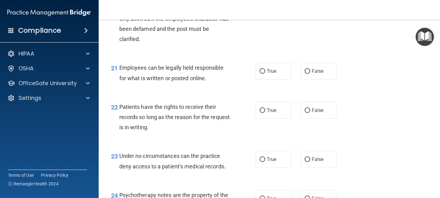
scroll to position [1325, 0]
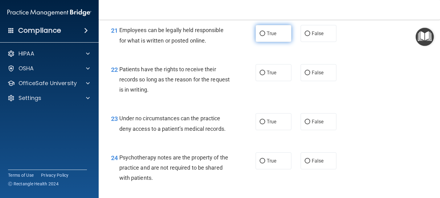
click at [268, 42] on label "True" at bounding box center [274, 33] width 36 height 17
click at [265, 36] on input "True" at bounding box center [263, 33] width 6 height 5
radio input "true"
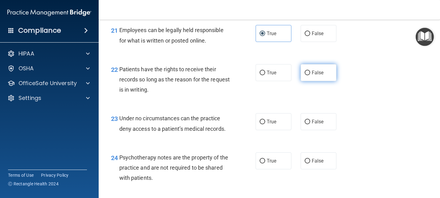
click at [324, 81] on label "False" at bounding box center [319, 72] width 36 height 17
click at [310, 75] on input "False" at bounding box center [308, 73] width 6 height 5
radio input "true"
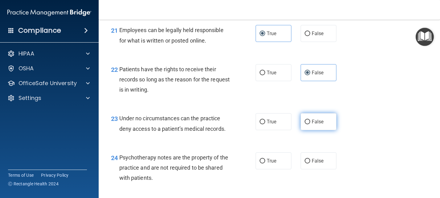
click at [322, 130] on label "False" at bounding box center [319, 121] width 36 height 17
click at [310, 124] on input "False" at bounding box center [308, 122] width 6 height 5
radio input "true"
click at [276, 172] on div "24 Psychotherapy notes are the property of the practice and are not required to…" at bounding box center [269, 169] width 326 height 49
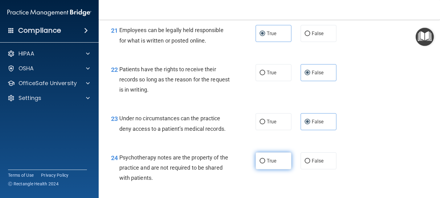
click at [275, 169] on label "True" at bounding box center [274, 160] width 36 height 17
click at [265, 163] on input "True" at bounding box center [263, 161] width 6 height 5
radio input "true"
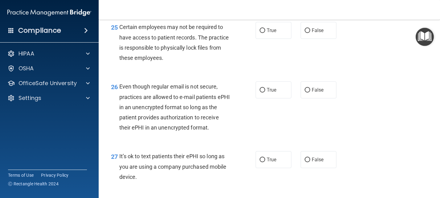
scroll to position [1510, 0]
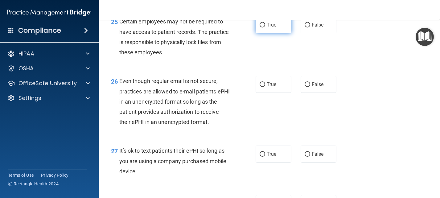
click at [261, 27] on input "True" at bounding box center [263, 25] width 6 height 5
radio input "true"
click at [260, 87] on input "True" at bounding box center [263, 84] width 6 height 5
radio input "true"
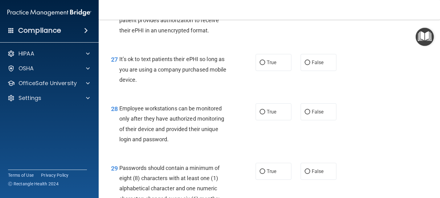
scroll to position [1603, 0]
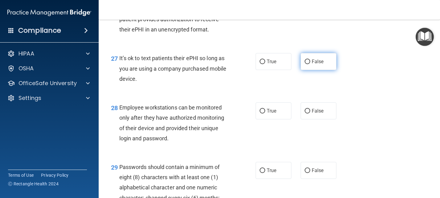
click at [305, 64] on input "False" at bounding box center [308, 61] width 6 height 5
radio input "true"
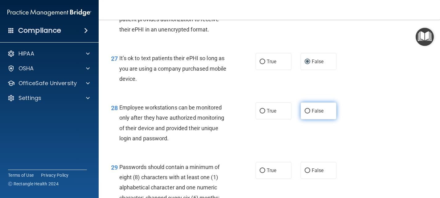
click at [319, 114] on span "False" at bounding box center [318, 111] width 12 height 6
click at [310, 113] on input "False" at bounding box center [308, 111] width 6 height 5
radio input "true"
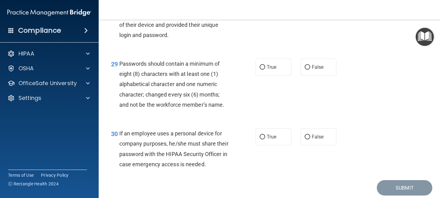
scroll to position [1726, 0]
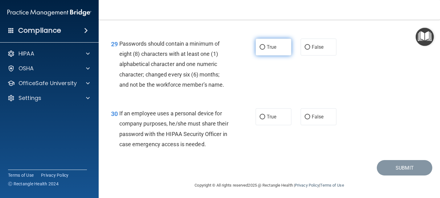
click at [259, 55] on label "True" at bounding box center [274, 47] width 36 height 17
click at [260, 50] on input "True" at bounding box center [263, 47] width 6 height 5
radio input "true"
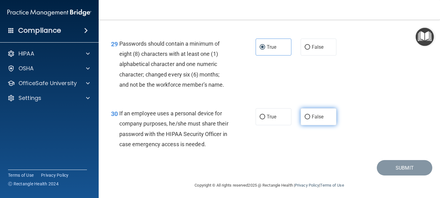
click at [305, 119] on input "False" at bounding box center [308, 117] width 6 height 5
radio input "true"
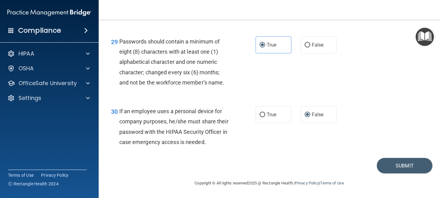
scroll to position [1769, 0]
click at [430, 164] on main "- HIPAA Policies and Procedures Quiz This quiz doesn’t expire until [DATE]. Are…" at bounding box center [269, 109] width 341 height 178
click at [416, 169] on button "Submit" at bounding box center [404, 166] width 55 height 16
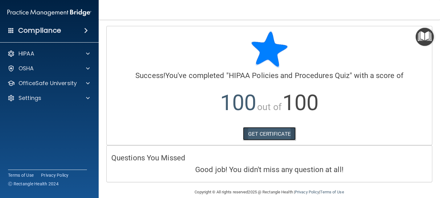
click at [264, 131] on link "GET CERTIFICATE" at bounding box center [269, 134] width 53 height 14
